Goal: Information Seeking & Learning: Learn about a topic

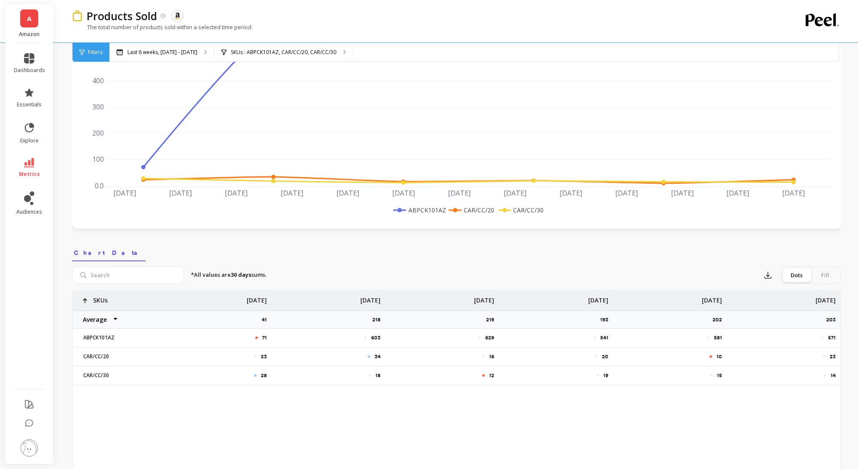
scroll to position [95, 0]
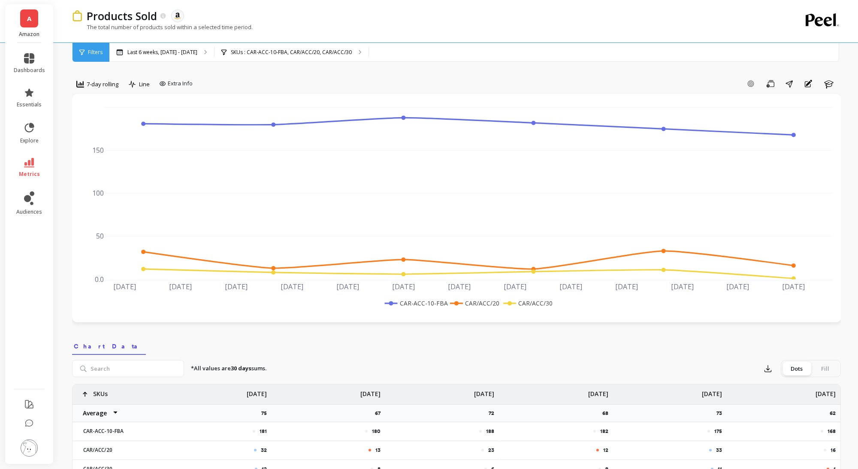
click at [35, 156] on li "metrics" at bounding box center [30, 168] width 42 height 30
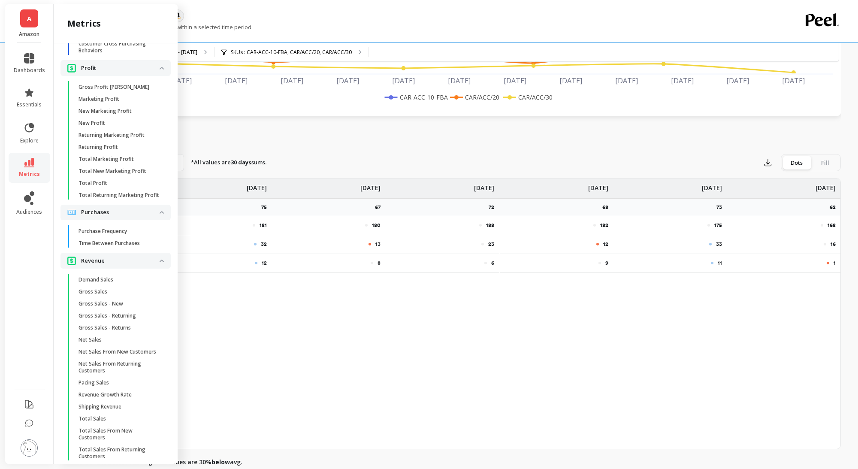
scroll to position [1344, 0]
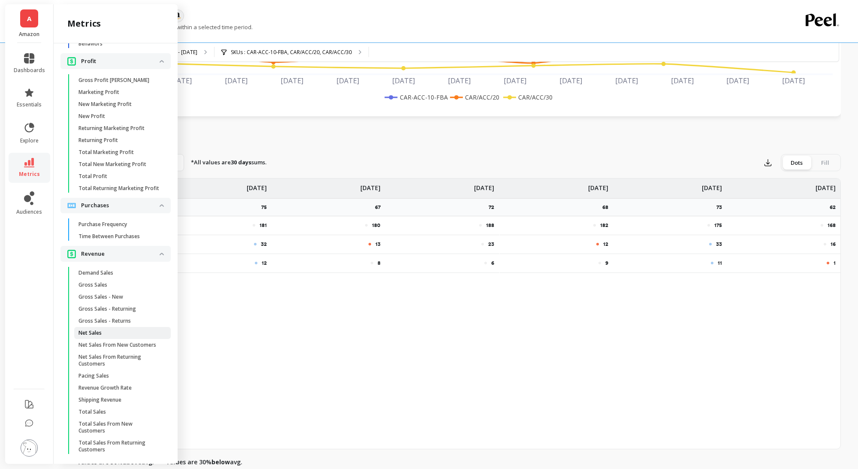
click at [131, 331] on span "Net Sales" at bounding box center [120, 333] width 82 height 7
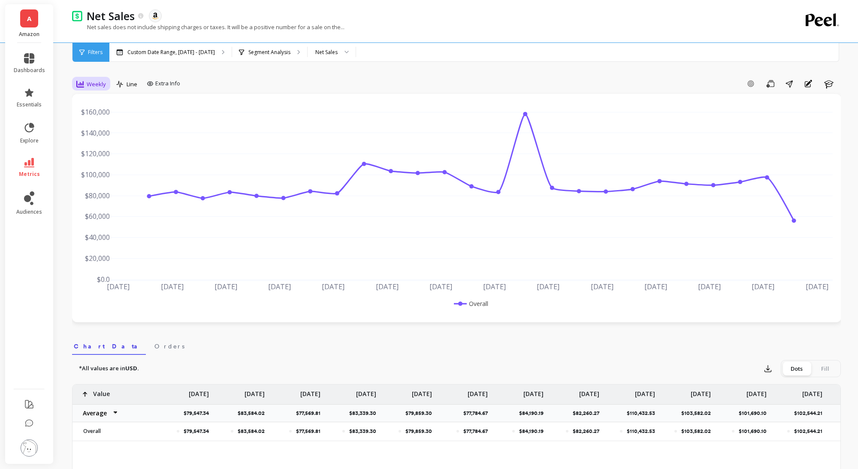
click at [99, 86] on span "Weekly" at bounding box center [96, 84] width 19 height 8
click at [100, 146] on div "Monthly" at bounding box center [103, 152] width 59 height 15
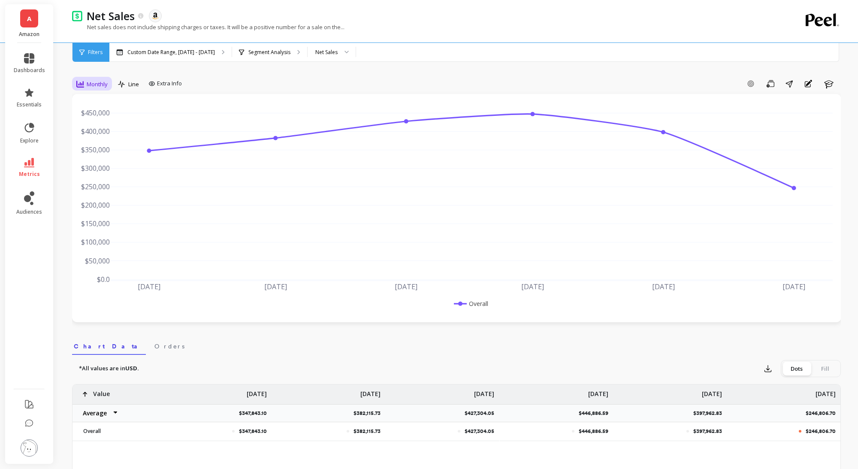
click at [96, 91] on div "Monthly" at bounding box center [92, 84] width 36 height 15
click at [102, 201] on div "Year to Date" at bounding box center [103, 198] width 49 height 8
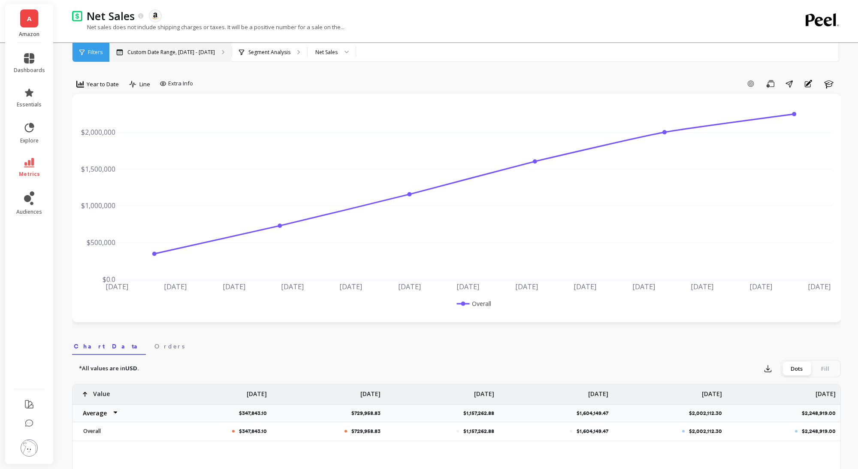
click at [152, 56] on div "Custom Date Range, [DATE] - [DATE]" at bounding box center [170, 52] width 122 height 19
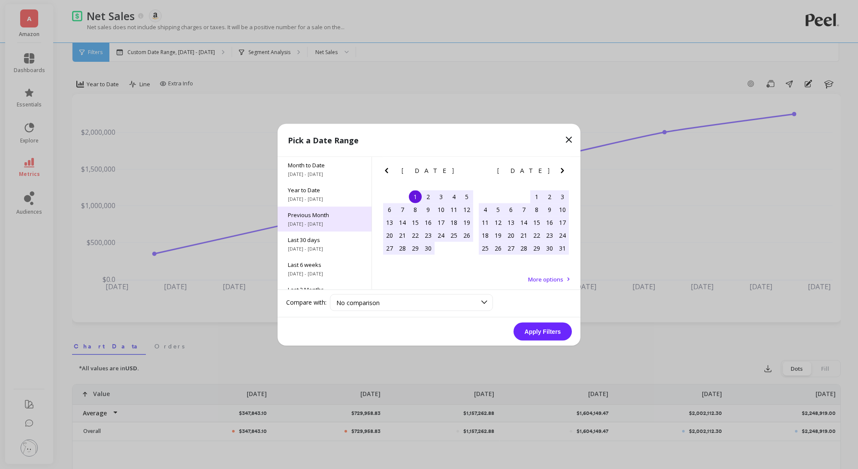
scroll to position [116, 0]
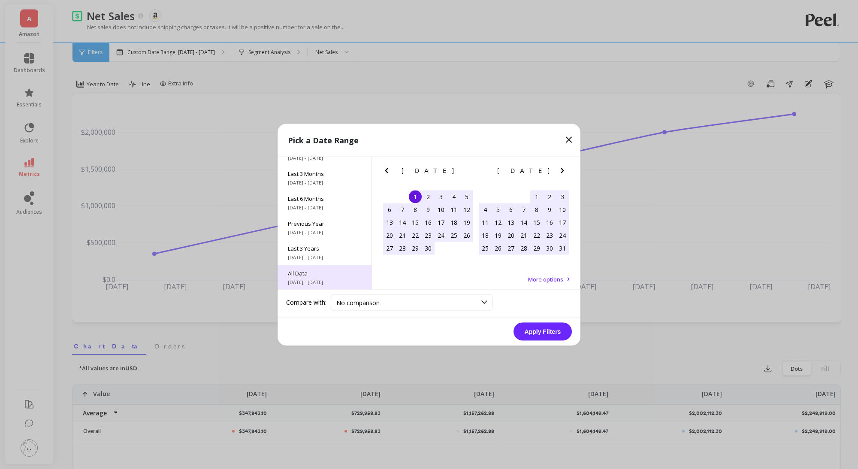
click at [319, 272] on span "All Data" at bounding box center [324, 273] width 73 height 8
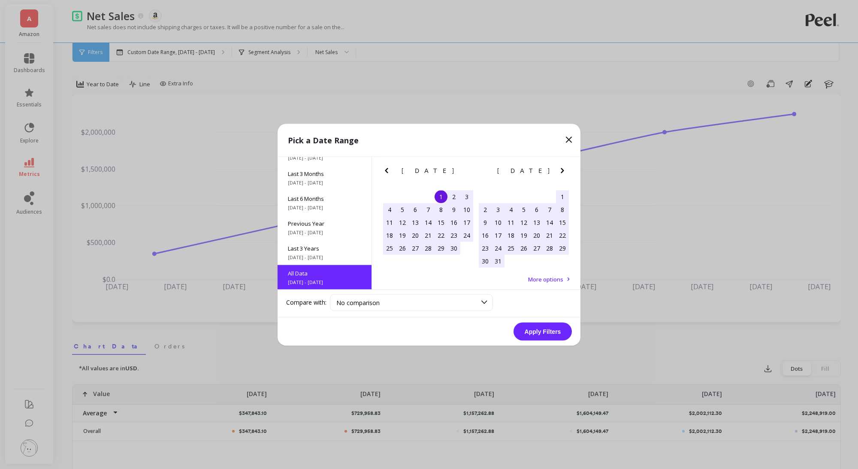
scroll to position [0, 0]
click at [531, 325] on button "Apply Filters" at bounding box center [543, 331] width 58 height 18
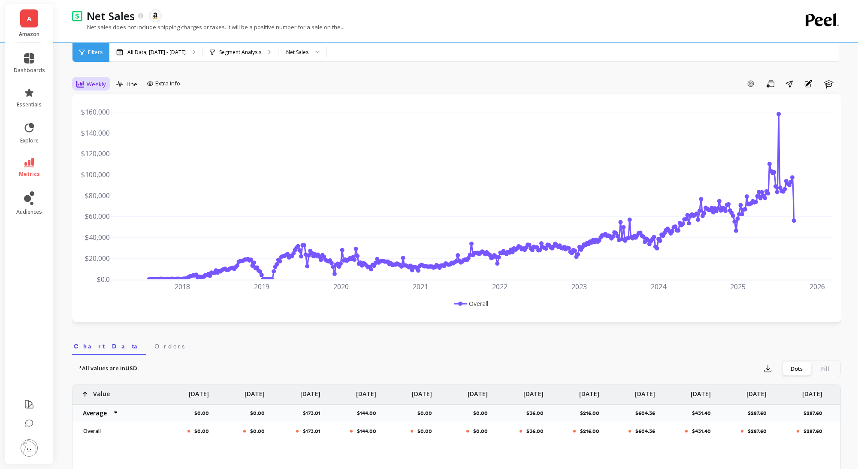
click at [100, 88] on span "Weekly" at bounding box center [96, 84] width 19 height 8
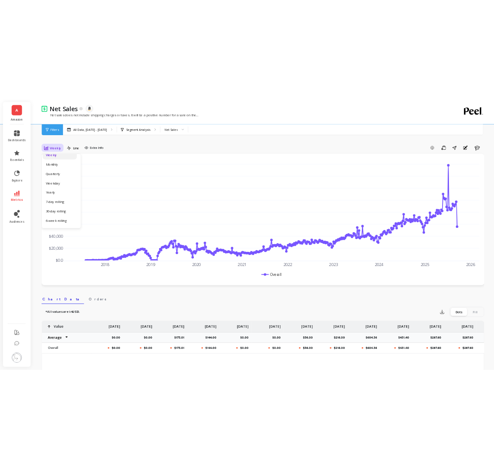
scroll to position [50, 0]
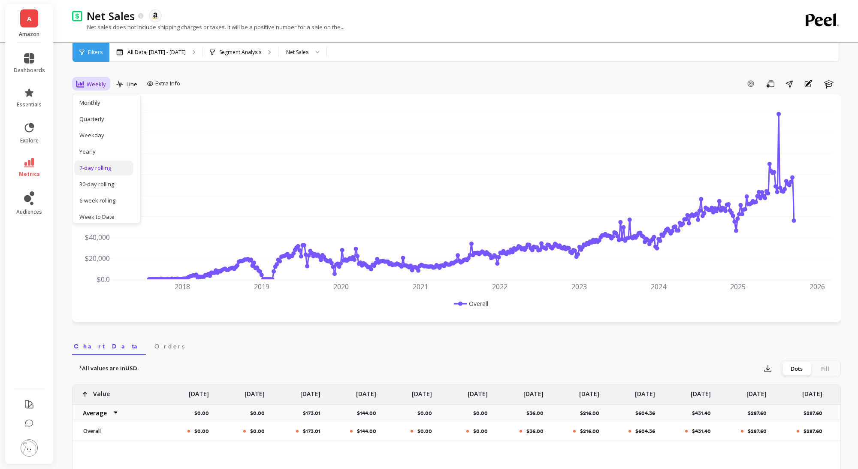
click at [98, 165] on div "7-day rolling" at bounding box center [103, 168] width 49 height 8
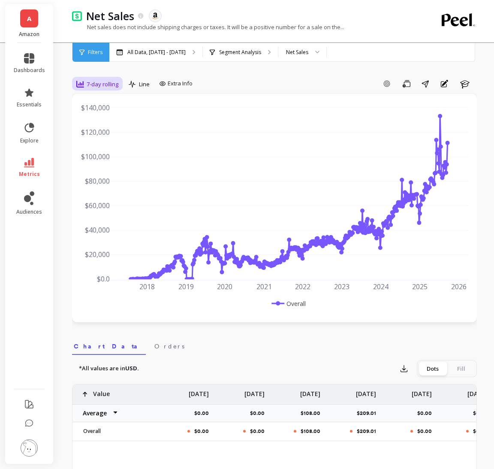
click at [113, 82] on span "7-day rolling" at bounding box center [103, 84] width 32 height 8
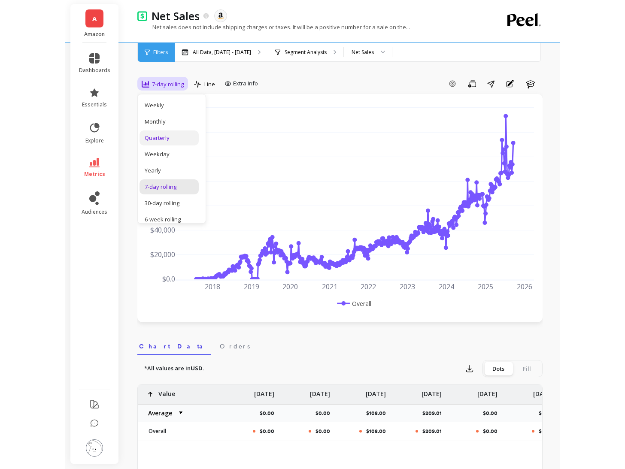
scroll to position [34, 0]
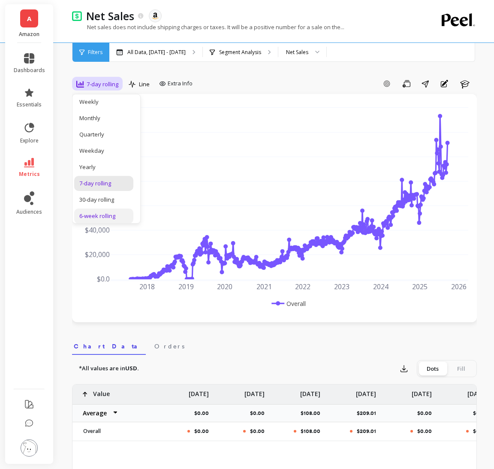
click at [97, 212] on div "6-week rolling" at bounding box center [103, 216] width 49 height 8
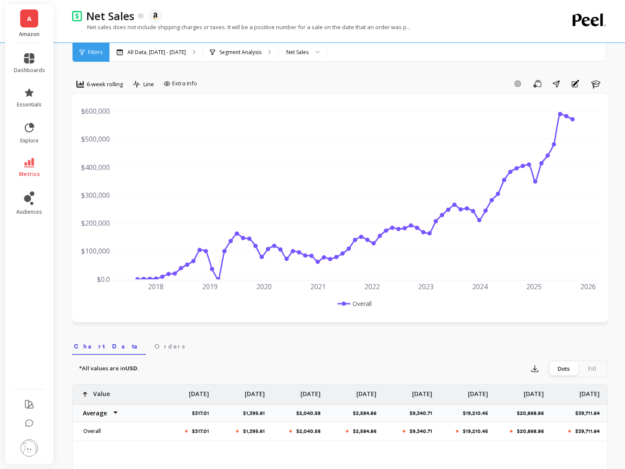
click at [79, 95] on div "2018 2019 2020 2021 2022 2023 2024 2025 2026 $0.0 $100,000 $200,000 $300,000 $4…" at bounding box center [340, 208] width 536 height 228
click at [91, 87] on span "6-week rolling" at bounding box center [105, 84] width 36 height 8
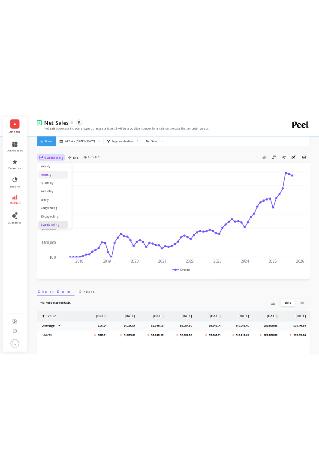
scroll to position [35, 0]
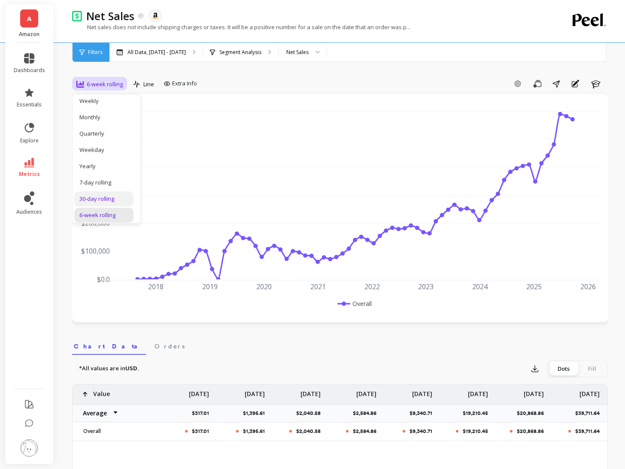
click at [101, 196] on div "30-day rolling" at bounding box center [103, 199] width 49 height 8
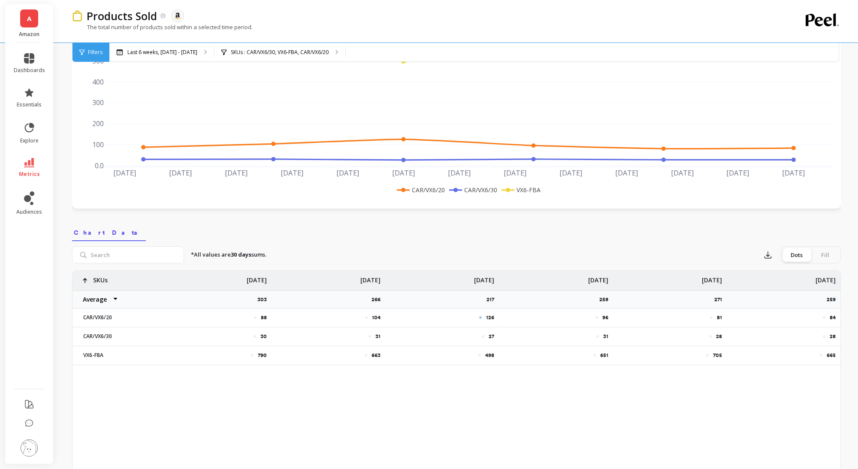
scroll to position [124, 0]
